Goal: Information Seeking & Learning: Learn about a topic

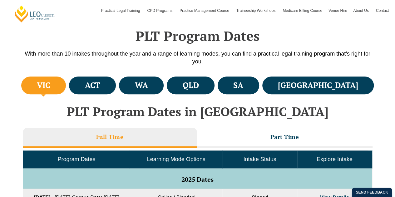
scroll to position [92, 0]
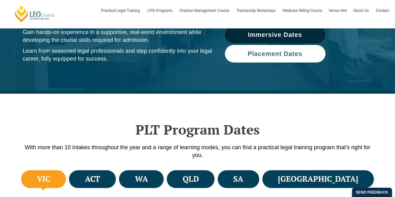
click at [277, 56] on span "Placement Dates" at bounding box center [274, 54] width 55 height 6
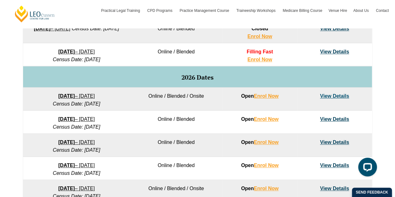
click at [257, 52] on div "PLT Program Dates in Victoria Full Time Part Time Program Dates Learning Mode O…" at bounding box center [198, 101] width 356 height 349
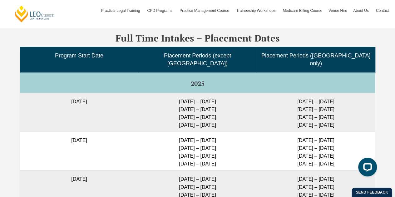
scroll to position [1557, 0]
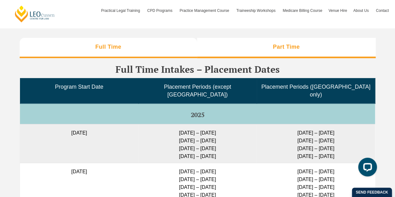
click at [273, 43] on h3 "Part Time" at bounding box center [286, 46] width 27 height 7
click at [109, 43] on h3 "Full Time" at bounding box center [108, 46] width 26 height 7
